Goal: Information Seeking & Learning: Compare options

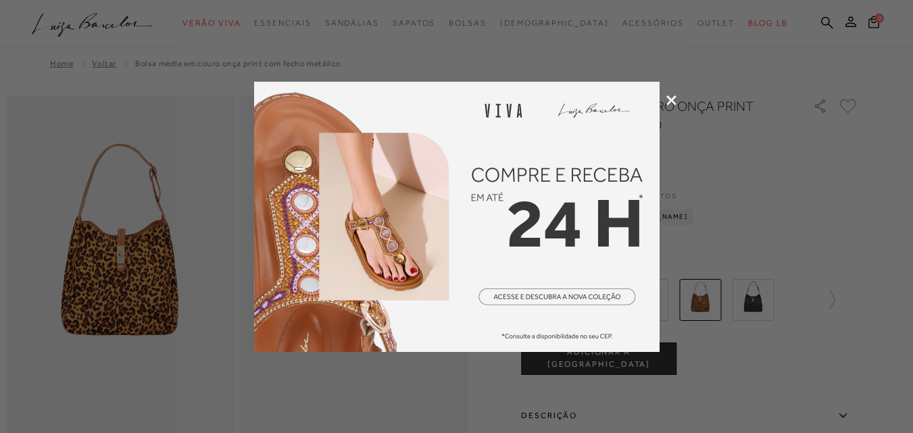
click at [677, 99] on div at bounding box center [456, 216] width 913 height 433
click at [675, 100] on icon at bounding box center [672, 100] width 10 height 10
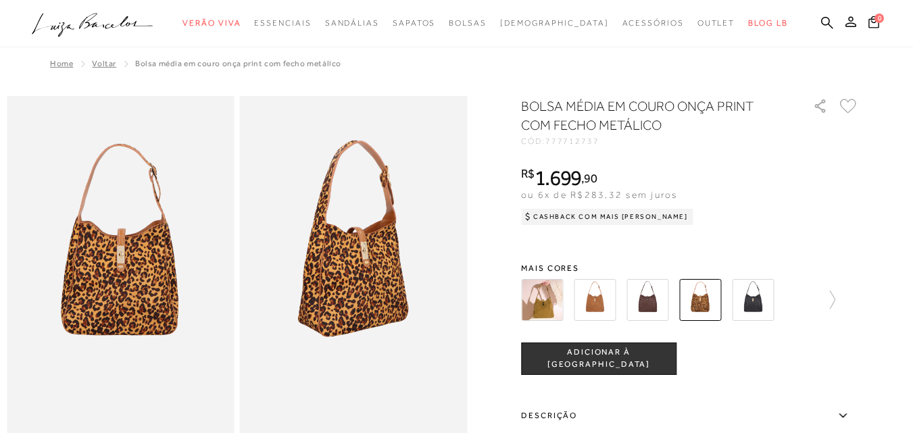
click at [662, 297] on img at bounding box center [648, 300] width 42 height 42
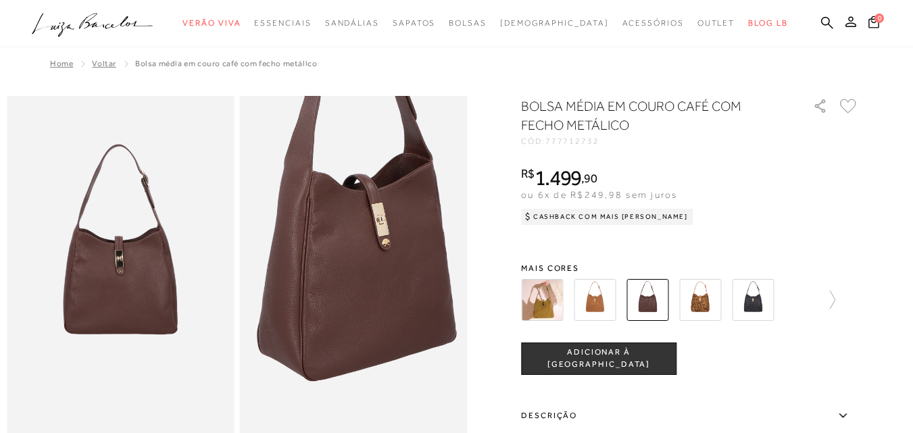
click at [350, 293] on img at bounding box center [359, 244] width 455 height 683
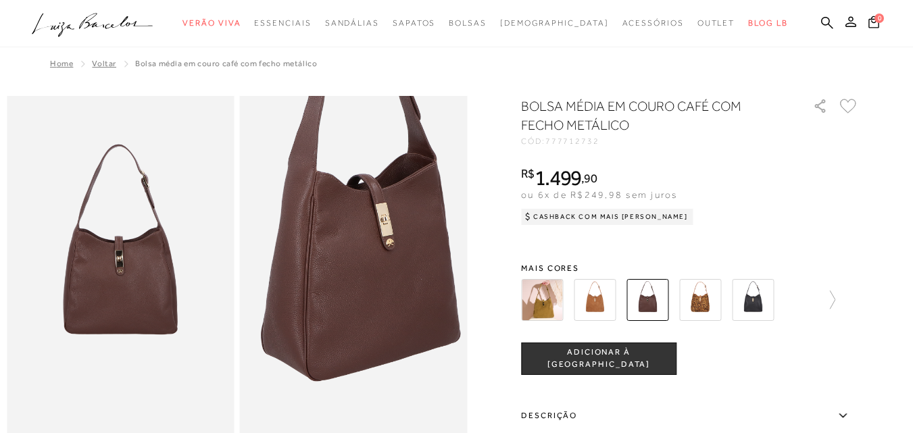
click at [346, 293] on img at bounding box center [362, 244] width 455 height 683
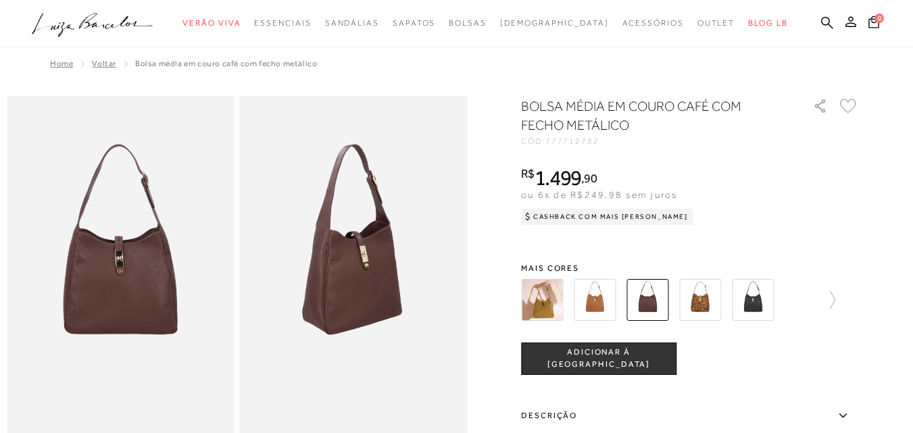
click at [213, 245] on img at bounding box center [121, 266] width 228 height 341
click at [808, 302] on div at bounding box center [662, 300] width 291 height 50
click at [835, 303] on icon at bounding box center [826, 300] width 19 height 19
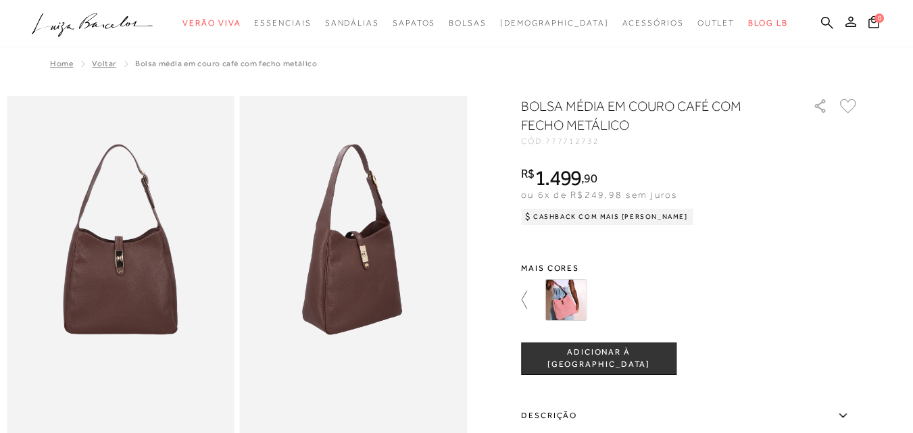
click at [532, 306] on icon at bounding box center [530, 300] width 19 height 19
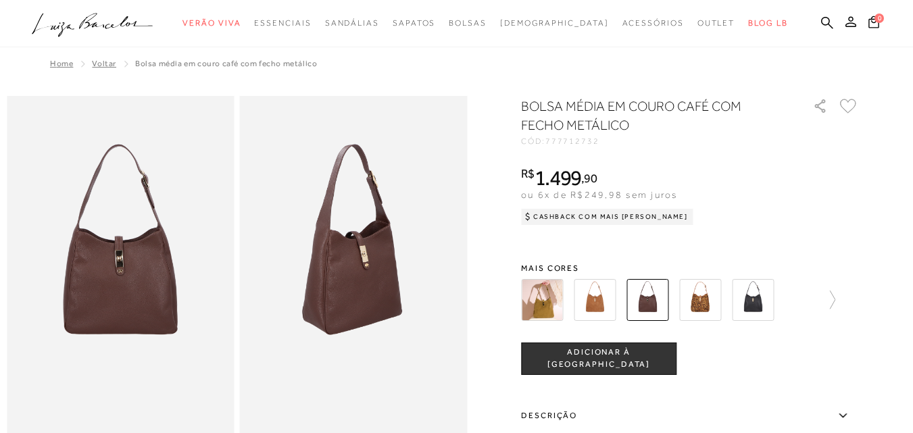
click at [532, 306] on div at bounding box center [662, 300] width 291 height 50
click at [594, 307] on img at bounding box center [595, 300] width 42 height 42
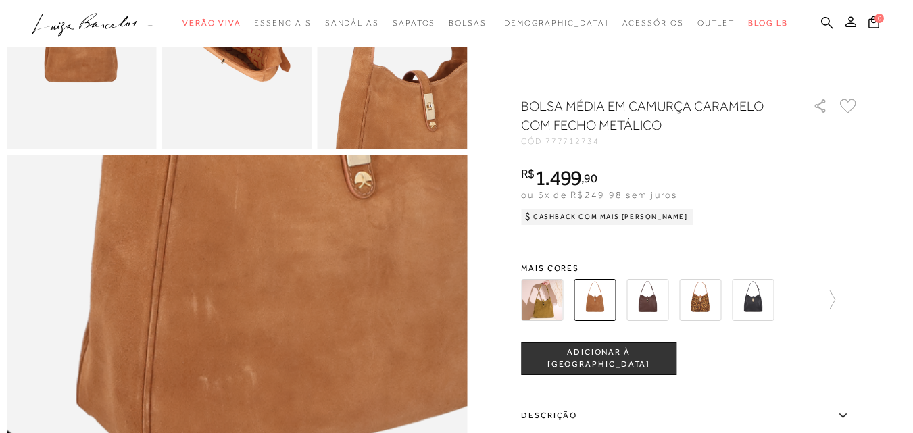
scroll to position [514, 0]
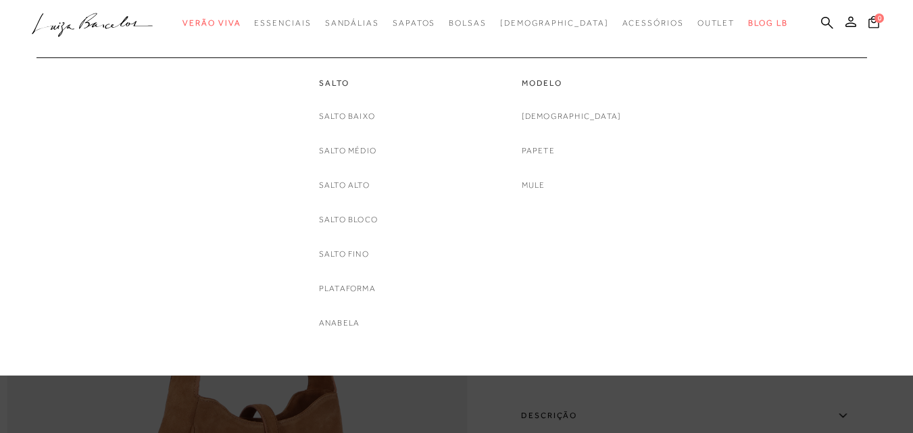
click at [829, 178] on div "Salto [GEOGRAPHIC_DATA] Salto Médio [GEOGRAPHIC_DATA] Salto Bloco [GEOGRAPHIC_D…" at bounding box center [450, 193] width 824 height 273
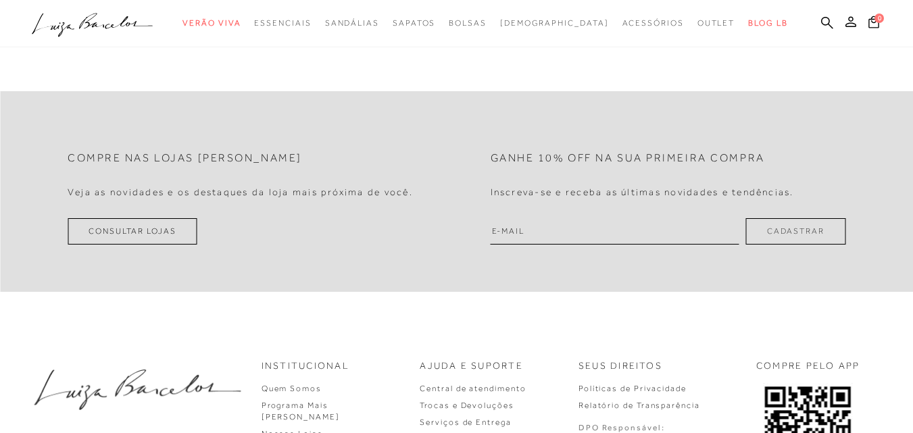
scroll to position [1388, 0]
